Goal: Obtain resource: Download file/media

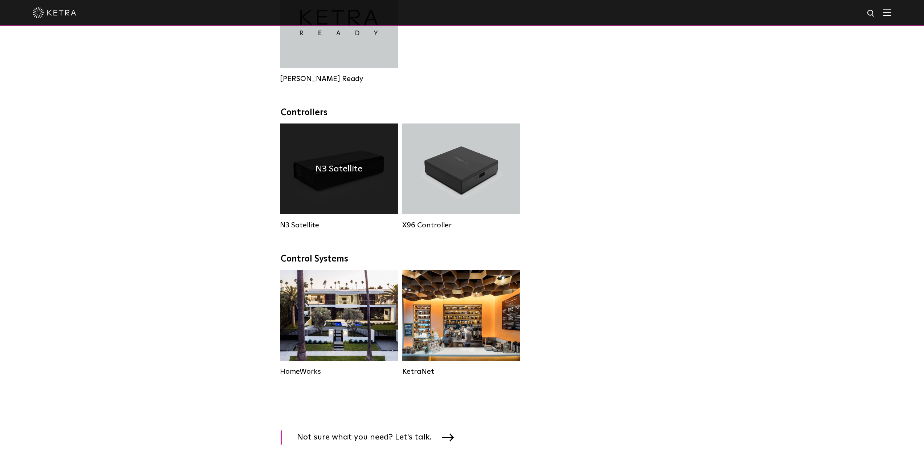
scroll to position [726, 0]
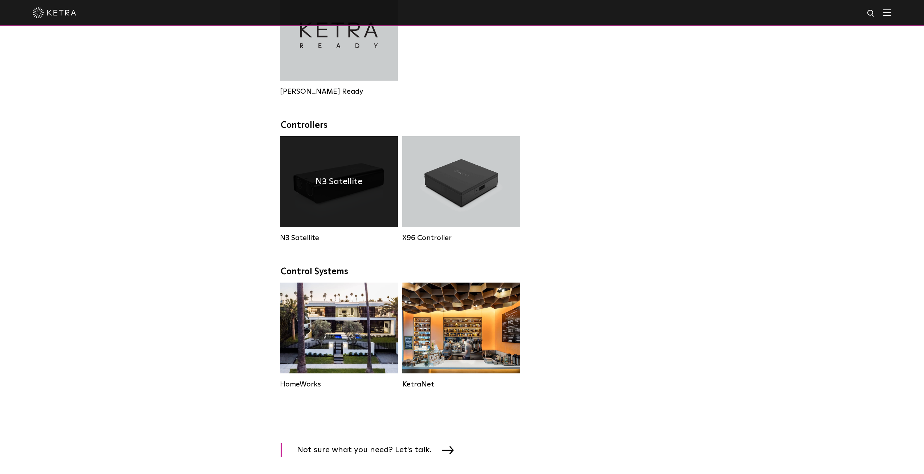
click at [334, 179] on div "N3 Satellite" at bounding box center [339, 181] width 118 height 91
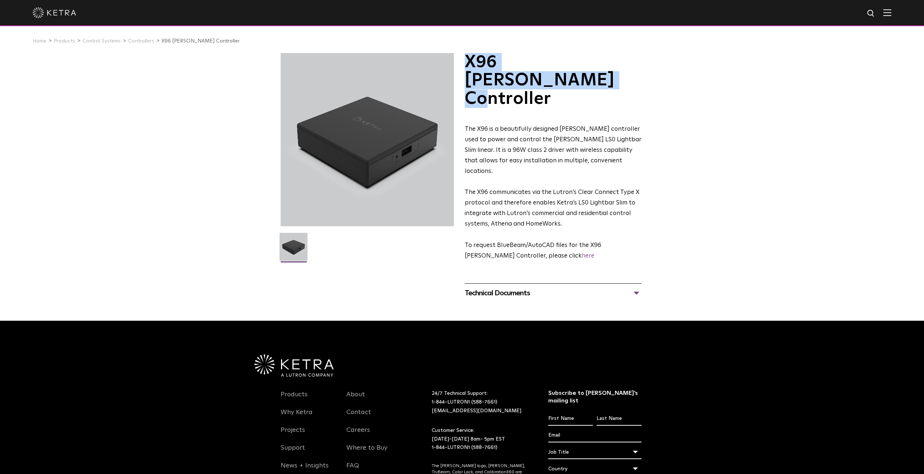
drag, startPoint x: 654, startPoint y: 66, endPoint x: 467, endPoint y: 68, distance: 186.6
click at [467, 68] on div "X96 Ketra Controller The X96 is a beautifully designed Ketra controller used to…" at bounding box center [462, 177] width 924 height 249
copy h1 "X96 Ketra Controller"
click at [640, 287] on div "Technical Documents" at bounding box center [553, 293] width 177 height 12
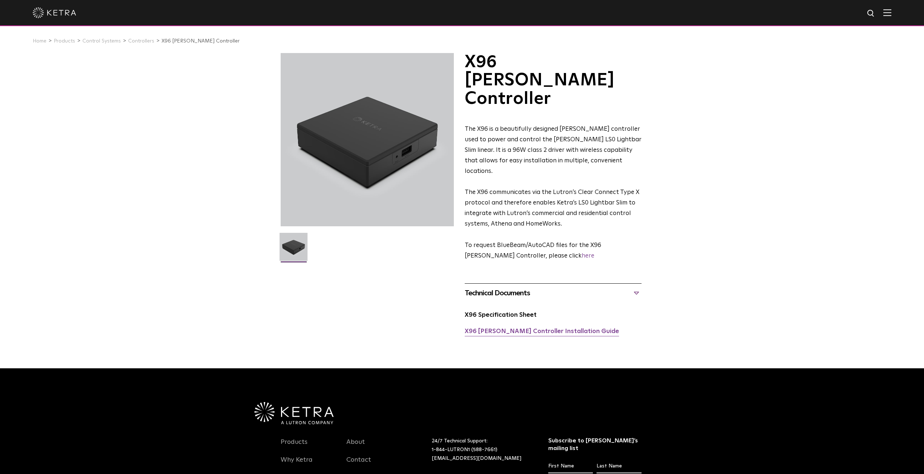
click at [562, 328] on link "X96 Ketra Controller Installation Guide" at bounding box center [542, 331] width 154 height 6
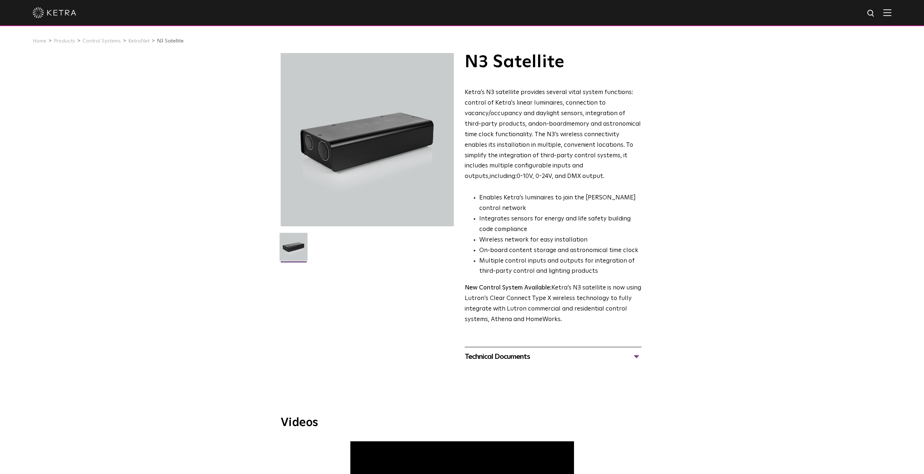
scroll to position [218, 0]
